Goal: Find specific page/section: Find specific page/section

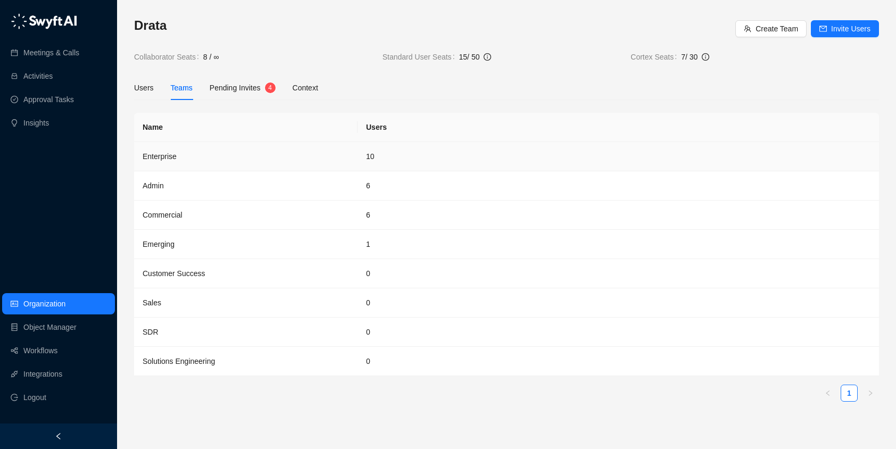
click at [171, 155] on td "Enterprise" at bounding box center [245, 156] width 223 height 29
